Goal: Task Accomplishment & Management: Manage account settings

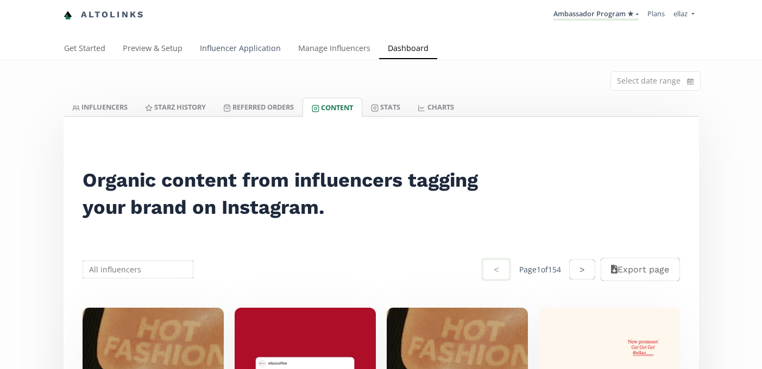
drag, startPoint x: 0, startPoint y: 0, endPoint x: 210, endPoint y: 48, distance: 215.6
click at [210, 48] on link "Influencer Application" at bounding box center [240, 50] width 98 height 22
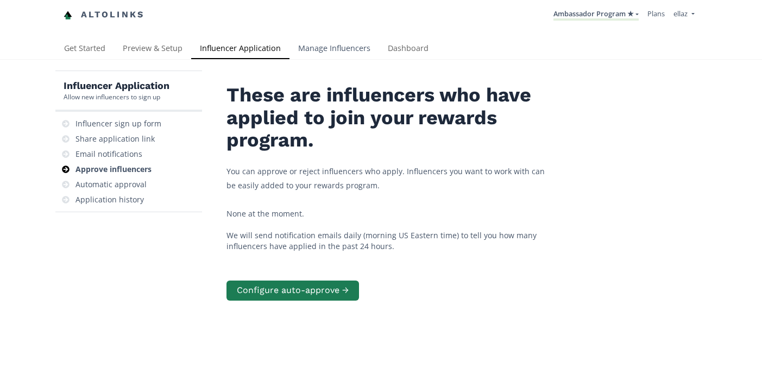
click at [301, 59] on link "Manage Influencers" at bounding box center [334, 50] width 90 height 22
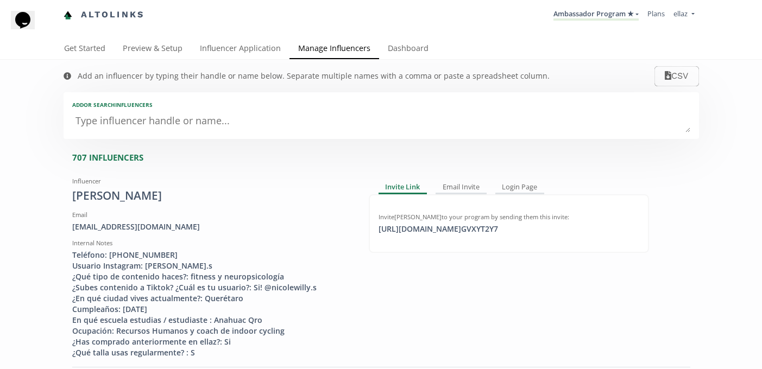
click at [145, 130] on textarea at bounding box center [381, 122] width 618 height 22
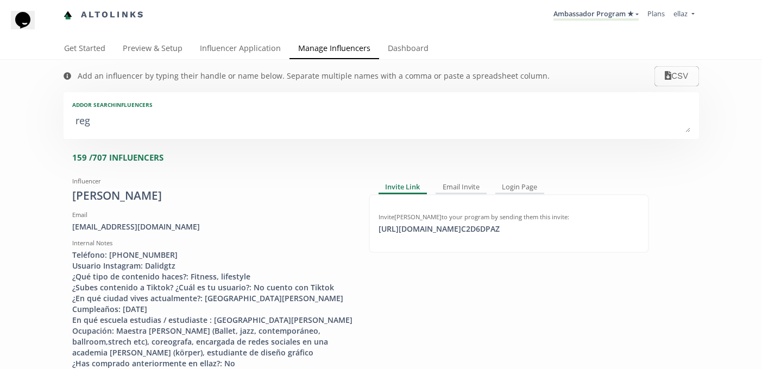
type textarea "regi"
type input "regi"
type input "REGI"
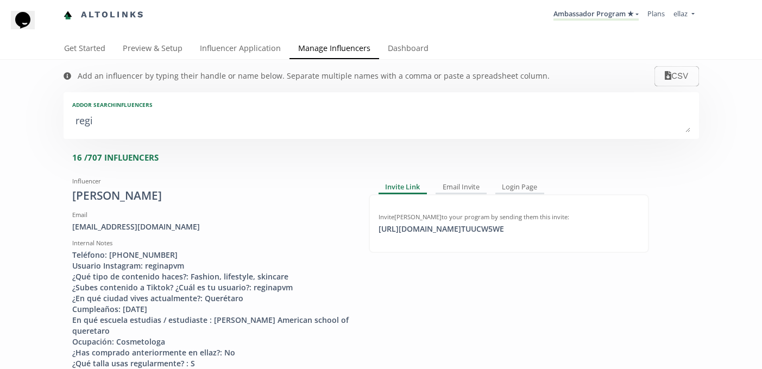
type textarea "regin"
type input "regin"
type input "REGIN"
type textarea "regina"
type input "regina"
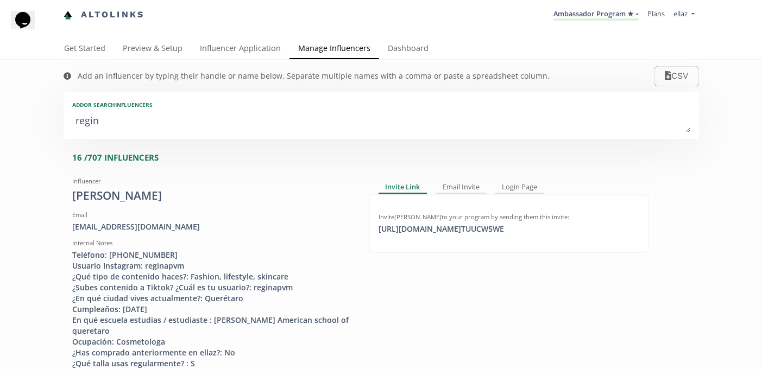
type input "REGINA"
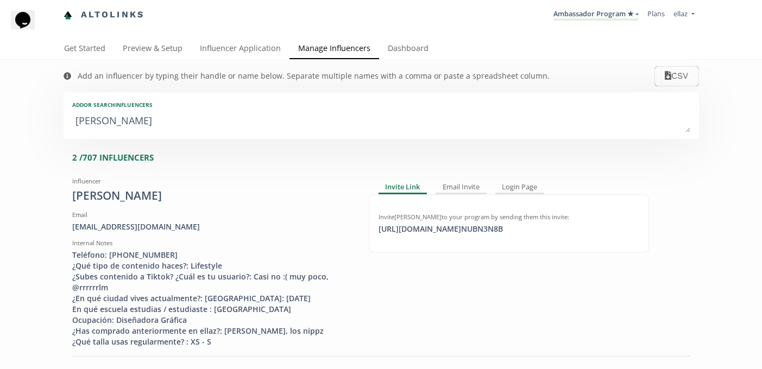
type textarea "regina l"
type input "regina l"
type textarea "regina la"
type input "regina la"
type textarea "regina lar"
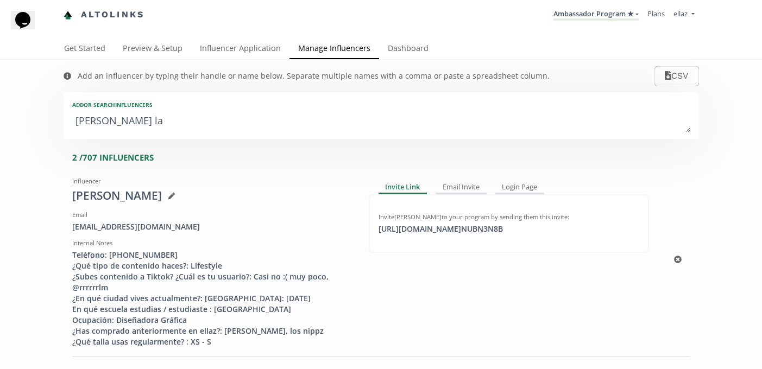
type input "regina lar"
type textarea "regina lare"
type input "regina lare"
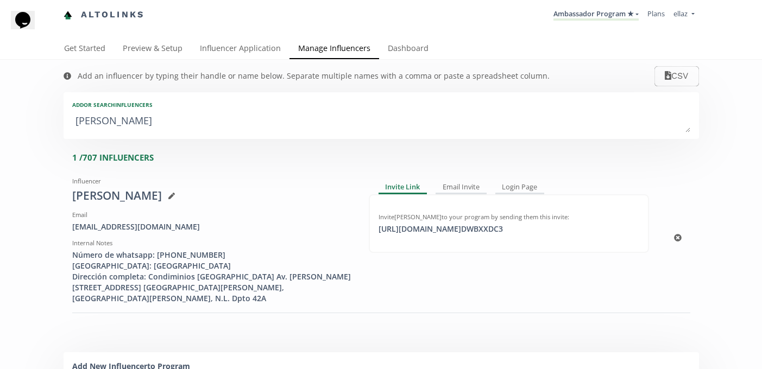
type textarea "regina lare"
drag, startPoint x: 157, startPoint y: 227, endPoint x: 65, endPoint y: 227, distance: 92.3
click at [65, 227] on div "Influencer Regina Larenas Email regi.2912@gmail.com Internal Notes Número de wh…" at bounding box center [212, 238] width 296 height 131
copy div "regi.2912@gmail.com"
click at [249, 48] on link "Influencer Application" at bounding box center [240, 50] width 98 height 22
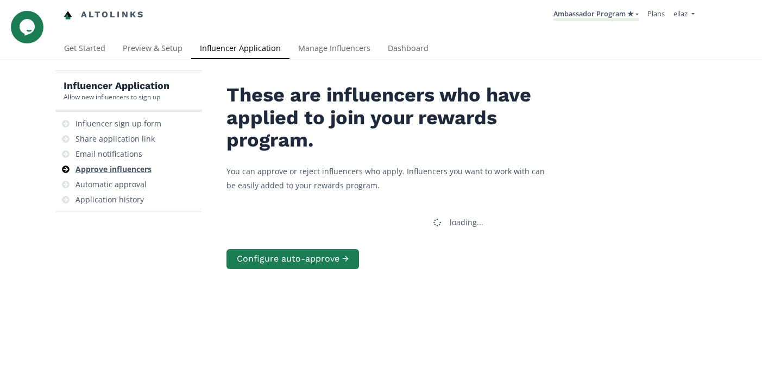
click at [132, 172] on div "Approve influencers" at bounding box center [113, 169] width 76 height 11
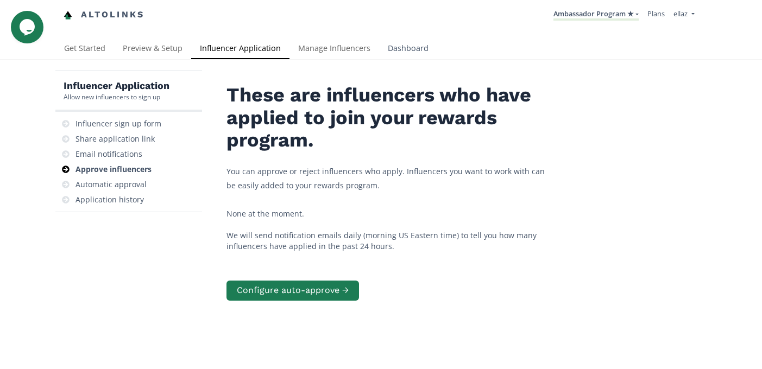
click at [417, 46] on link "Dashboard" at bounding box center [408, 50] width 58 height 22
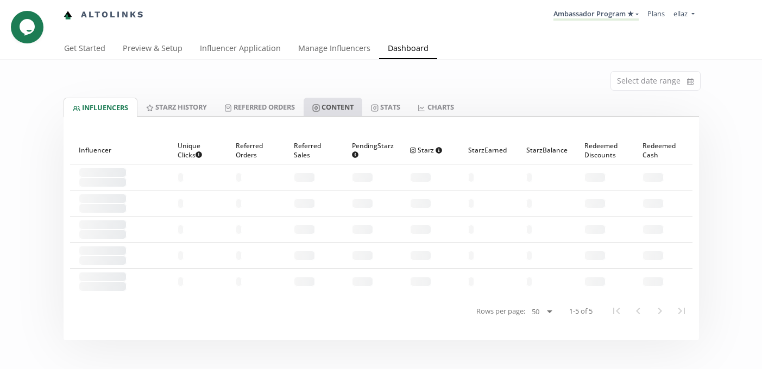
click at [359, 109] on link "Content" at bounding box center [332, 107] width 59 height 18
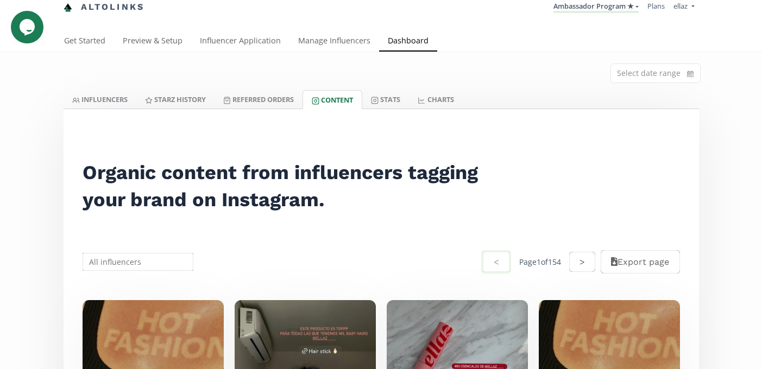
scroll to position [8, 0]
click at [309, 43] on link "Manage Influencers" at bounding box center [334, 41] width 90 height 22
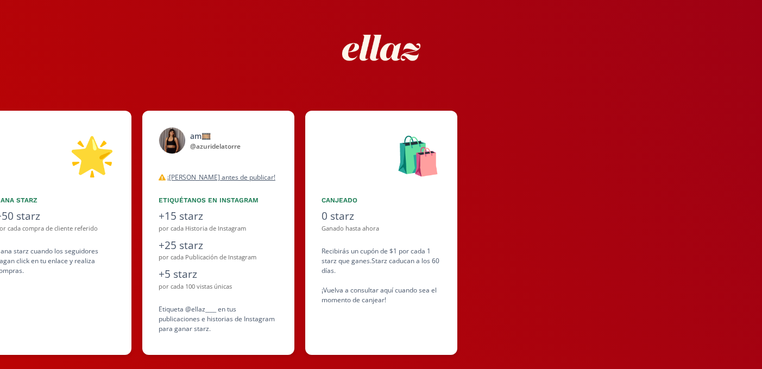
scroll to position [36, 0]
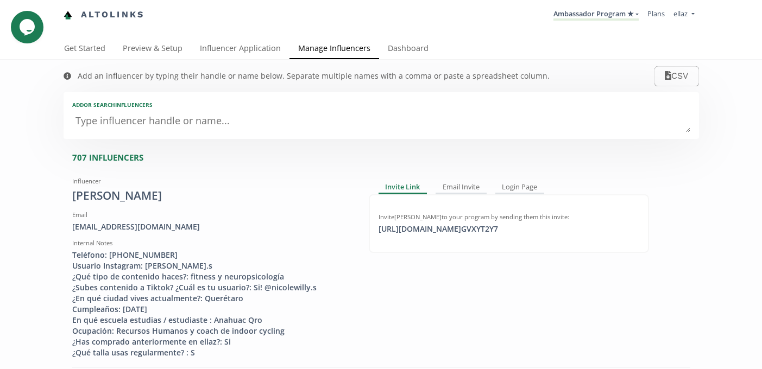
click at [201, 125] on textarea at bounding box center [381, 122] width 618 height 22
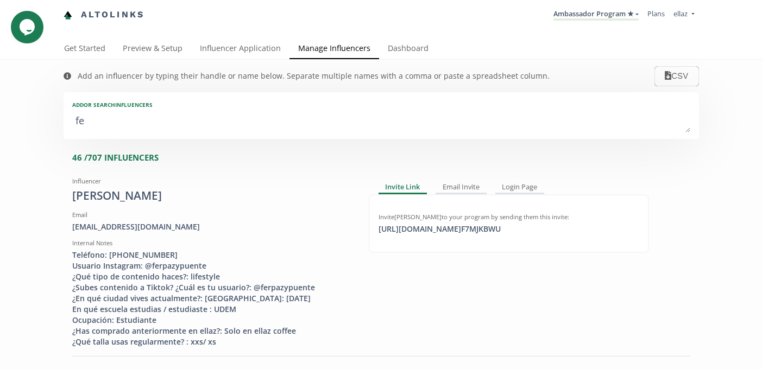
type textarea "fer"
type input "fer"
type input "FER"
type textarea "[PERSON_NAME]"
type input "[PERSON_NAME]"
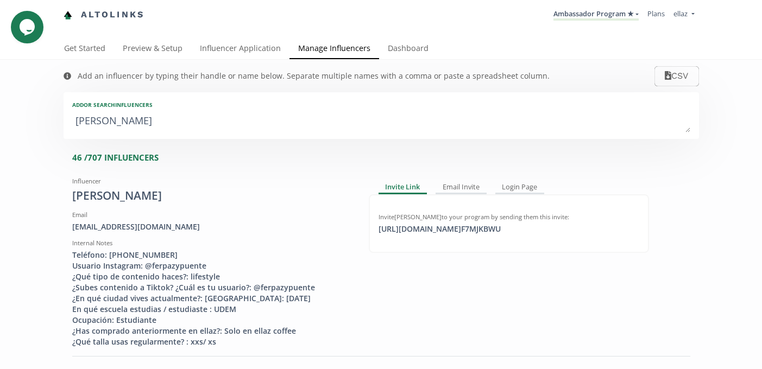
type input "[PERSON_NAME]"
type textarea "ferna"
type input "ferna"
type input "FERNA"
type textarea "fernan"
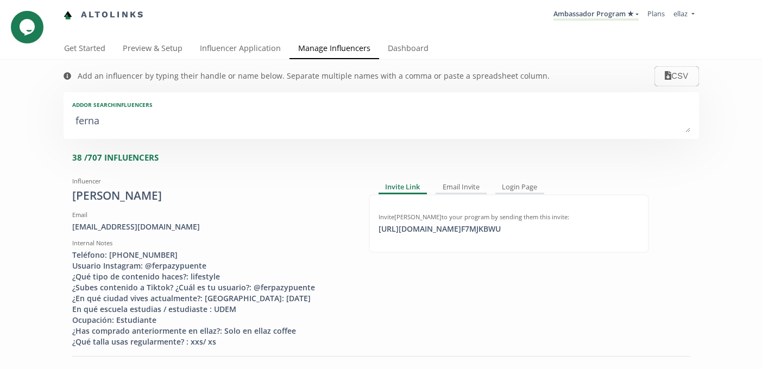
type input "fernan"
type input "FERNAN"
type textarea "fernand"
type input "fernand"
type input "FERNAND"
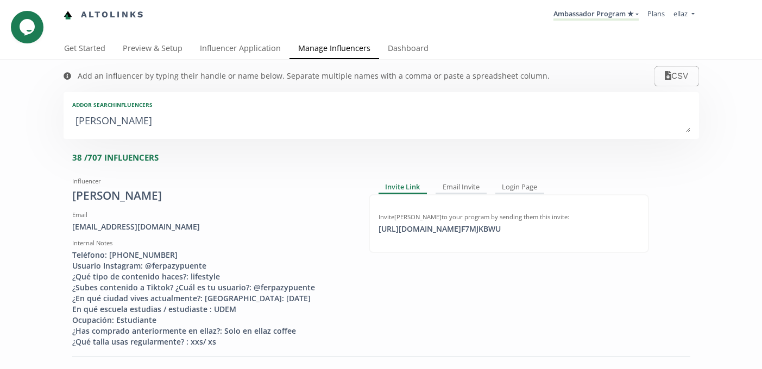
type textarea "fernanda"
type input "fernanda"
type input "FERNANDA"
type textarea "fernanda a"
type input "fernanda a"
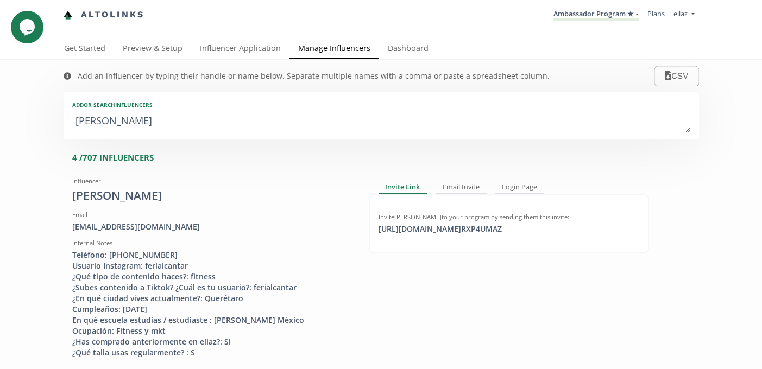
type textarea "fernanda al"
type input "fernanda al"
type textarea "fernanda alc"
type input "fernanda alc"
type textarea "fernanda alc"
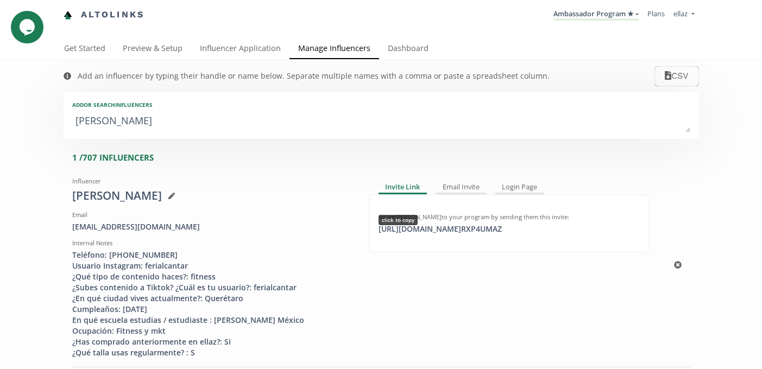
click at [454, 225] on div "https://app.altolinks.com/invite/ RXP4UMAZ click to copy" at bounding box center [440, 229] width 136 height 11
copy div "https://app.altolinks."
